Goal: Task Accomplishment & Management: Manage account settings

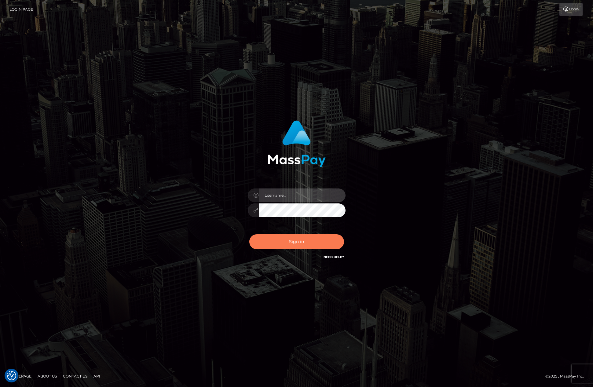
type input "tiana.whop"
click at [320, 241] on button "Sign in" at bounding box center [296, 241] width 95 height 15
type input "tiana.whop"
click at [311, 242] on button "Sign in" at bounding box center [296, 241] width 95 height 15
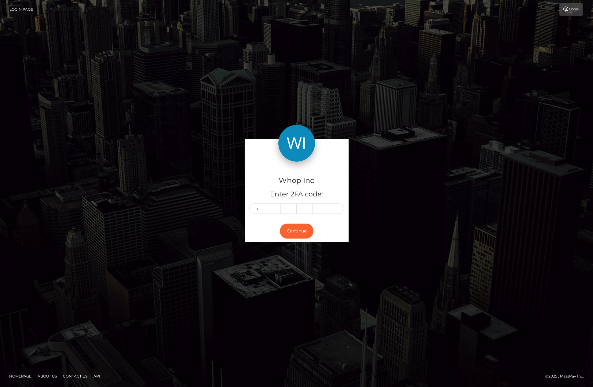
type input "7"
type input "0"
type input "9"
type input "3"
type input "6"
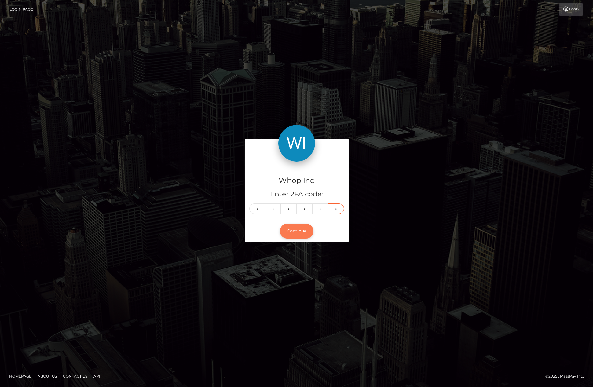
type input "8"
click at [305, 233] on button "Continue" at bounding box center [297, 231] width 34 height 15
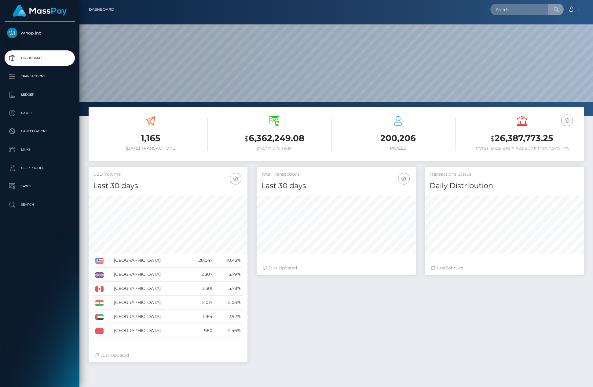
click at [513, 13] on input "text" at bounding box center [518, 10] width 57 height 12
type input "pout_tPLCHhCb9OI2l"
click at [524, 31] on link "SPENCER JAMES PATTON" at bounding box center [530, 31] width 80 height 11
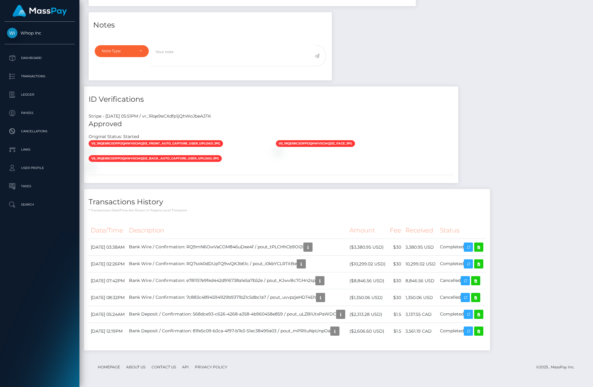
scroll to position [381, 0]
click at [482, 248] on icon at bounding box center [478, 247] width 7 height 8
click at [283, 242] on td "Bank Wire / Confirmation: RQ9mN6OwVaCOM846uDee4f / pout_tPLCHhCb9OI2l" at bounding box center [237, 247] width 221 height 17
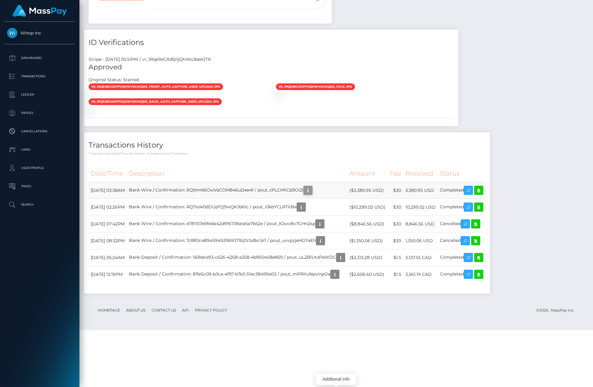
click at [312, 194] on icon "button" at bounding box center [307, 191] width 7 height 8
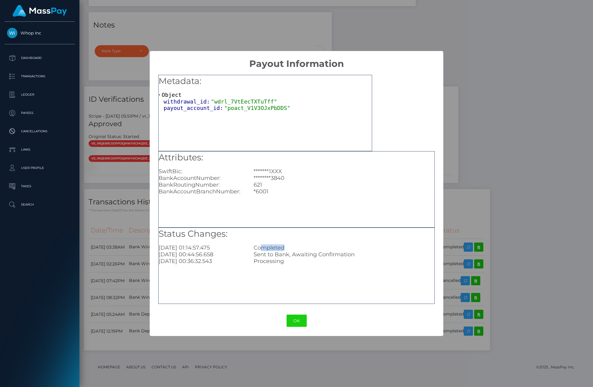
drag, startPoint x: 263, startPoint y: 246, endPoint x: 298, endPoint y: 246, distance: 34.8
click at [298, 246] on div "Completed" at bounding box center [344, 247] width 190 height 7
click at [492, 150] on div "× Payout Information Metadata: Object withdrawal_id: "wdrl_7VtEecTXTuTff" payou…" at bounding box center [296, 193] width 593 height 387
